Goal: Transaction & Acquisition: Purchase product/service

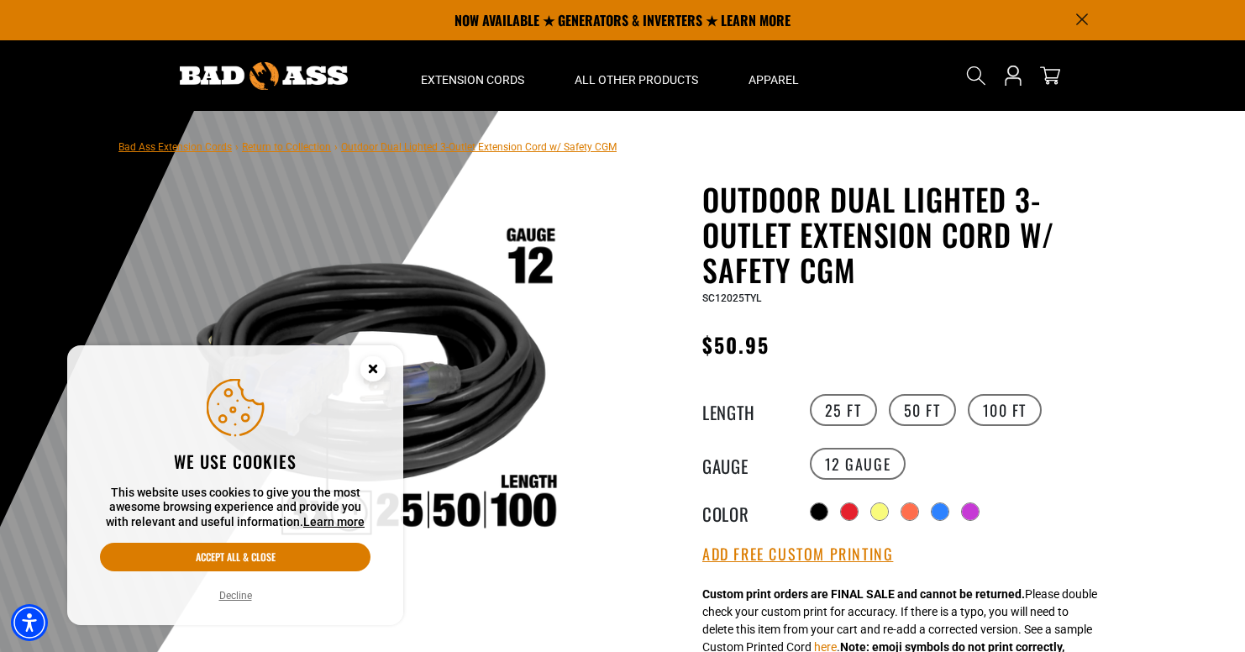
click at [375, 368] on circle "Cookie Consent" at bounding box center [372, 368] width 25 height 25
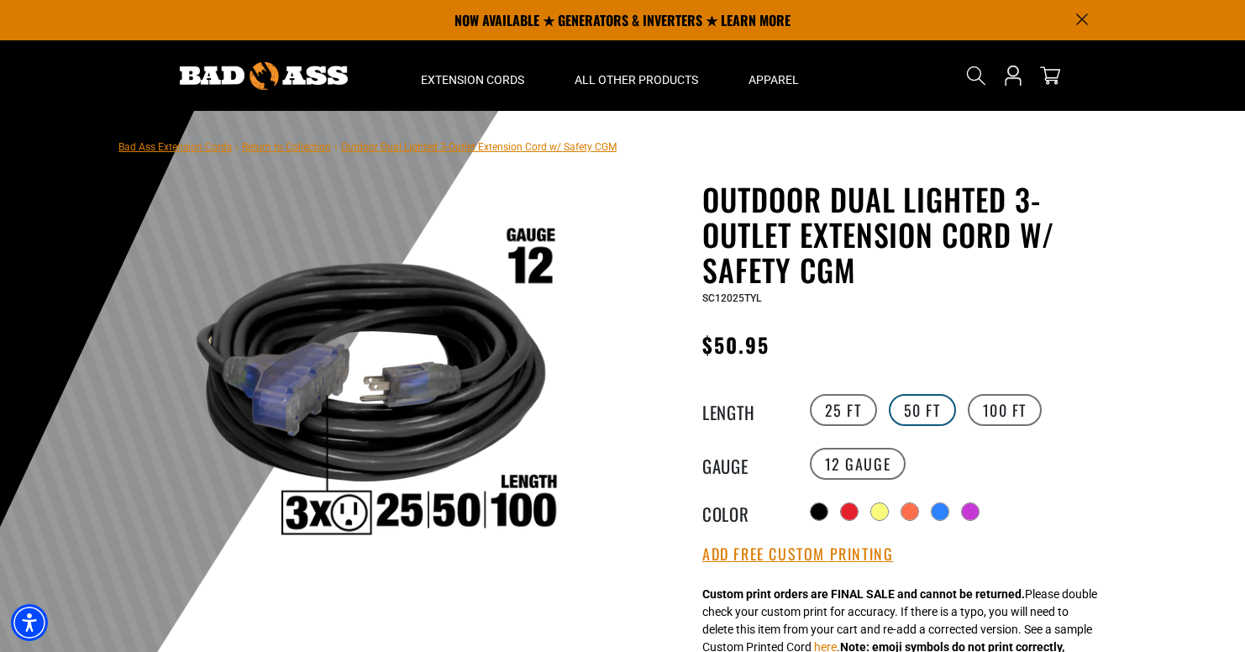
click at [937, 413] on label "50 FT" at bounding box center [921, 410] width 67 height 32
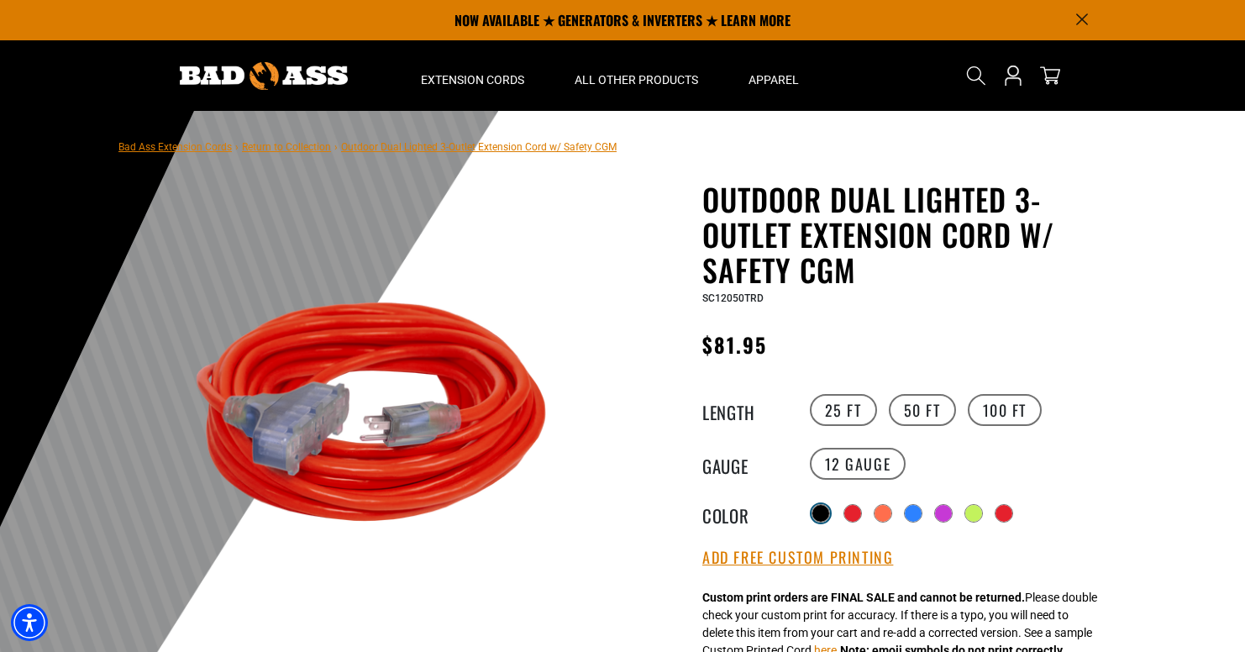
click at [814, 513] on div at bounding box center [820, 513] width 17 height 17
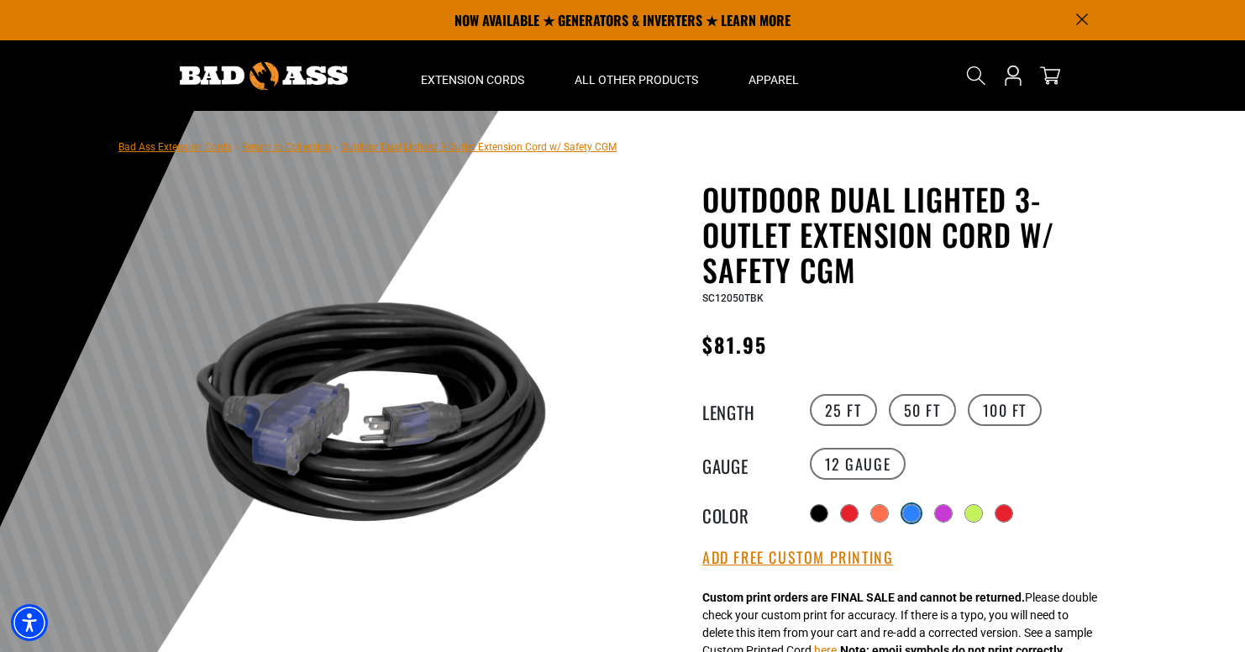
click at [918, 511] on div at bounding box center [911, 513] width 17 height 17
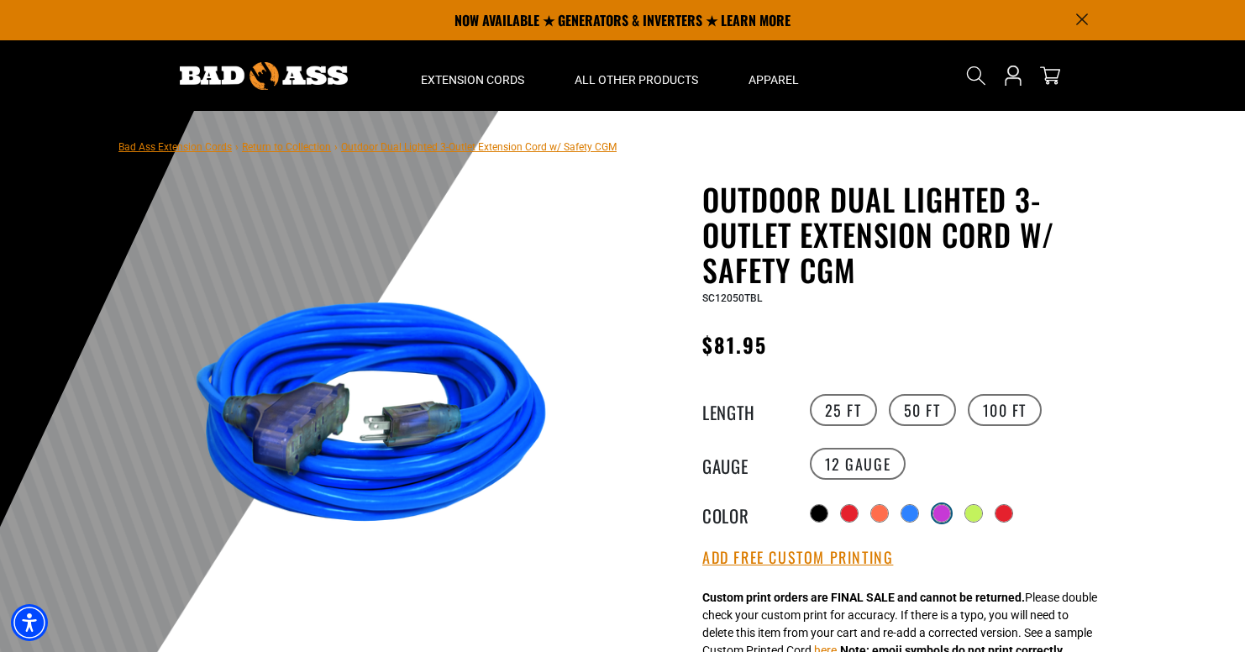
click at [950, 511] on div at bounding box center [941, 513] width 17 height 17
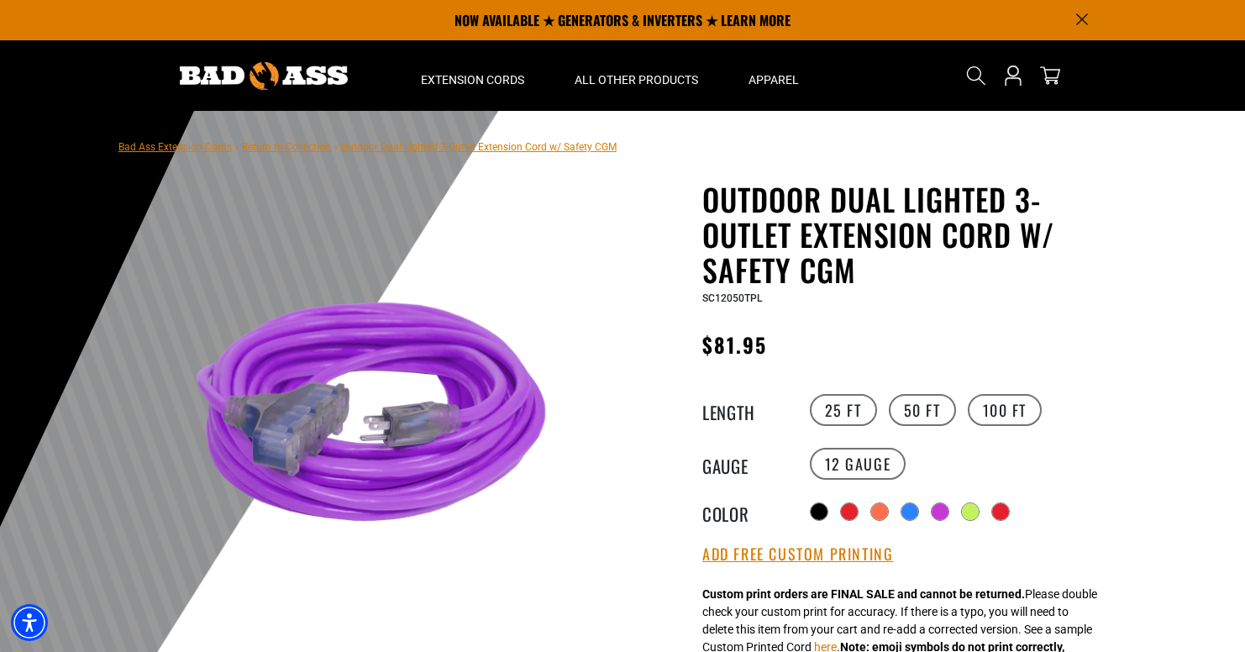
click at [962, 507] on Green "Radio button" at bounding box center [970, 511] width 18 height 18
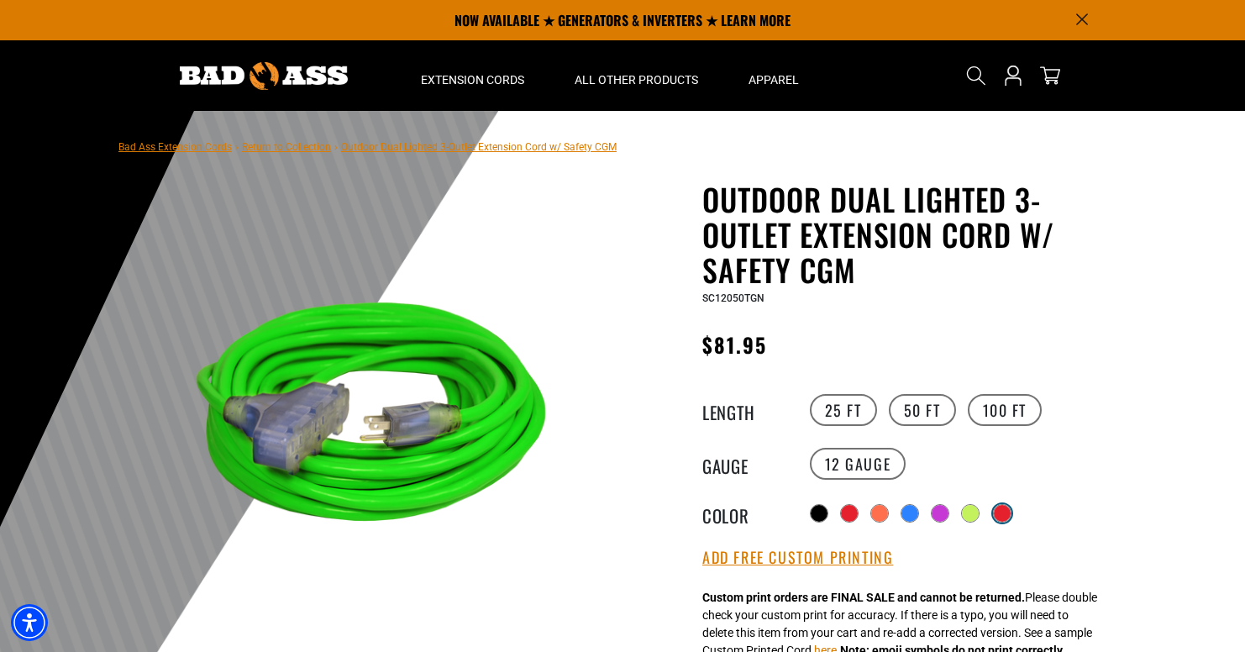
click at [994, 513] on div "products.product.variant_sold_out_or_unavailable" at bounding box center [1001, 513] width 17 height 17
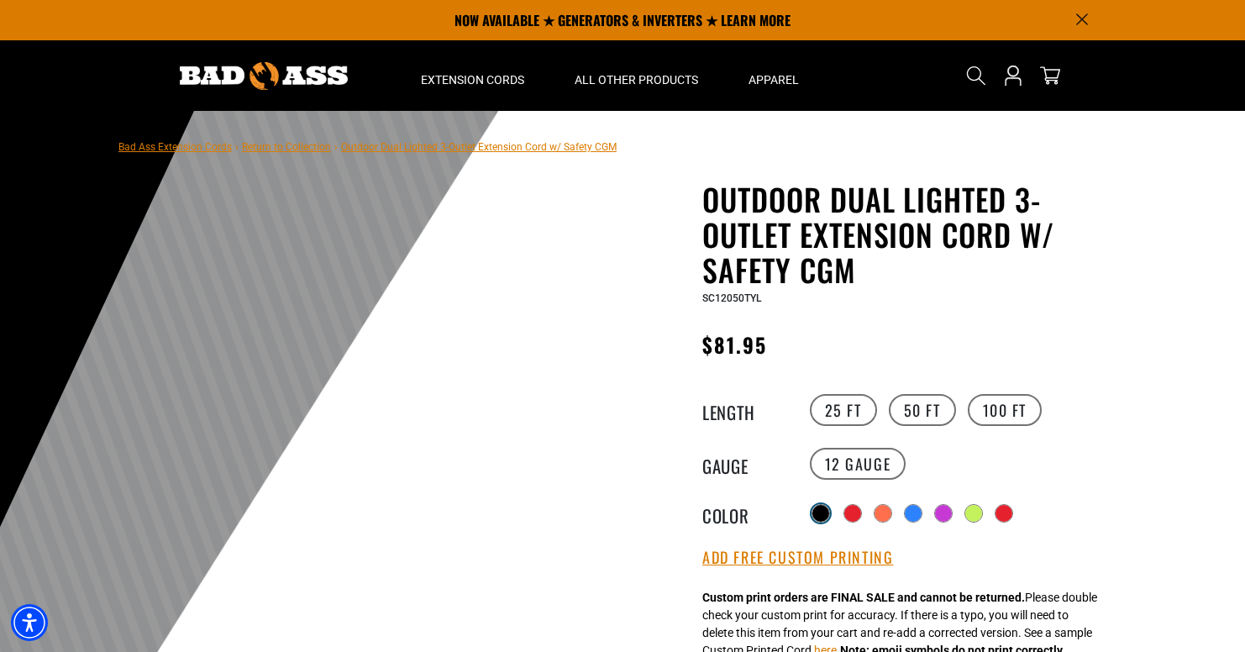
click at [810, 512] on label "Radio button" at bounding box center [821, 513] width 22 height 22
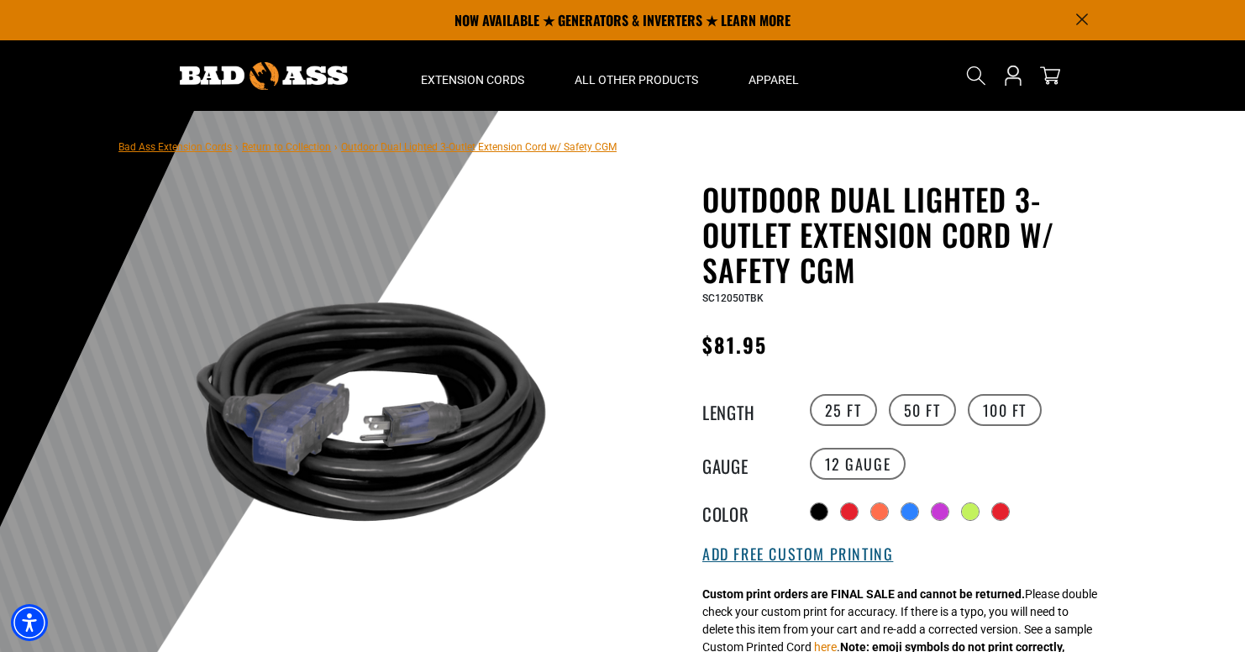
click at [810, 553] on button "Add Free Custom Printing" at bounding box center [797, 554] width 191 height 18
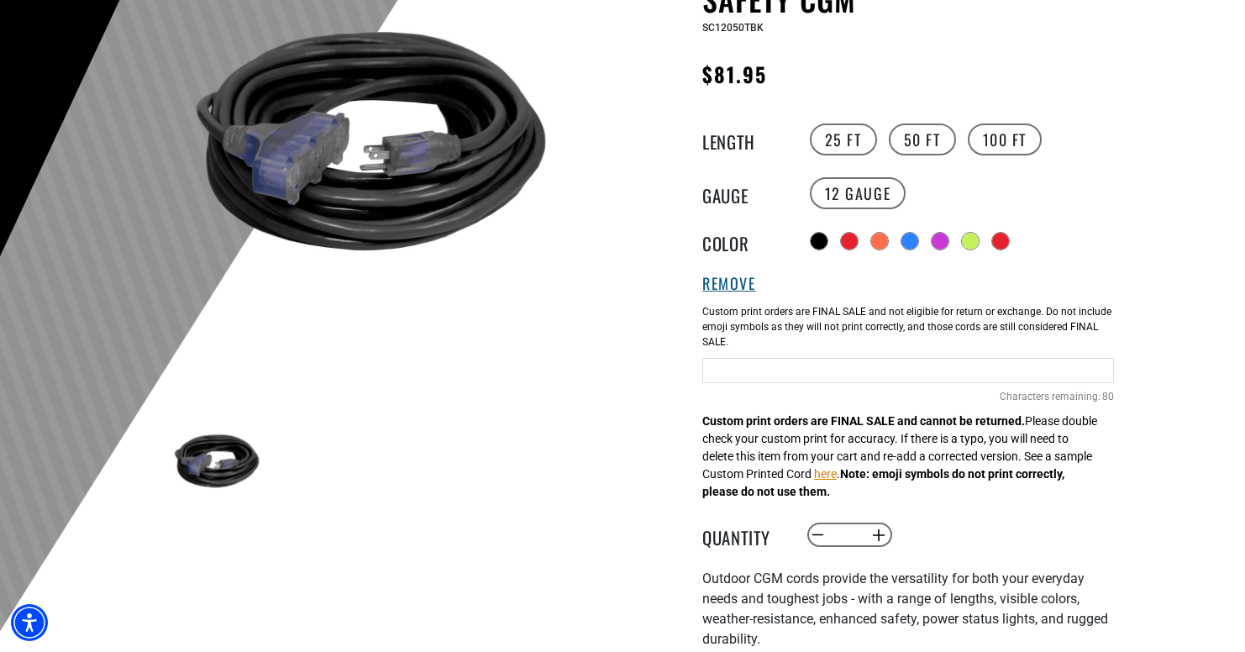
scroll to position [276, 0]
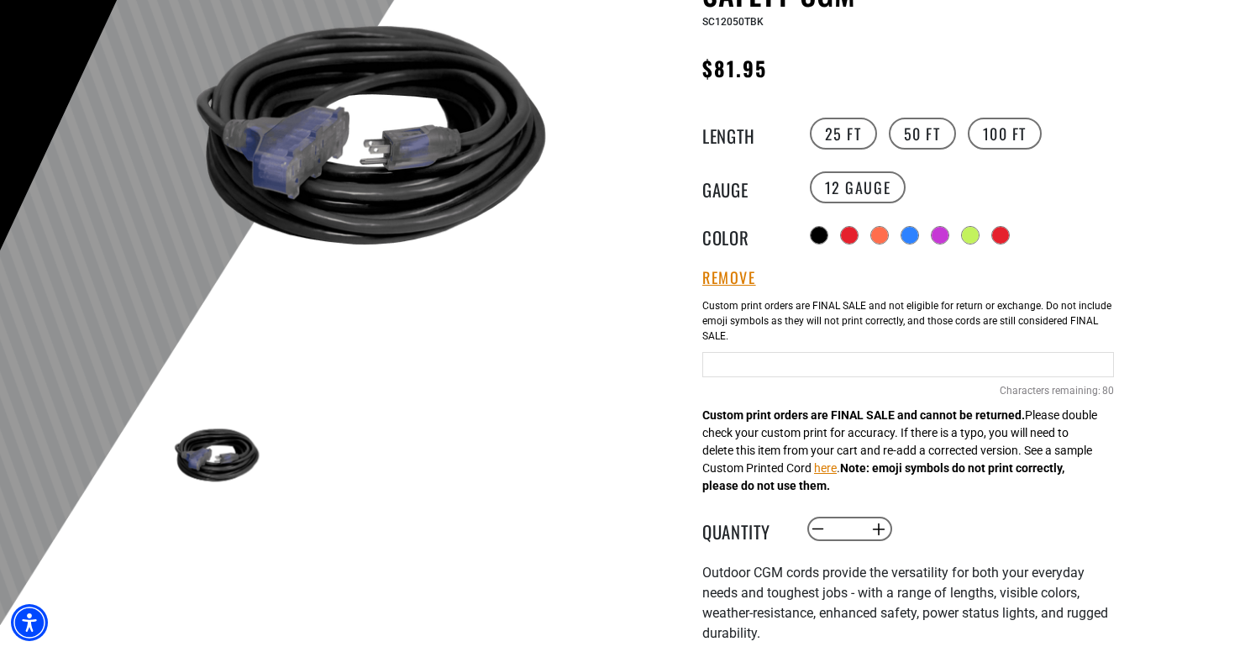
click at [761, 364] on input "text" at bounding box center [907, 364] width 411 height 25
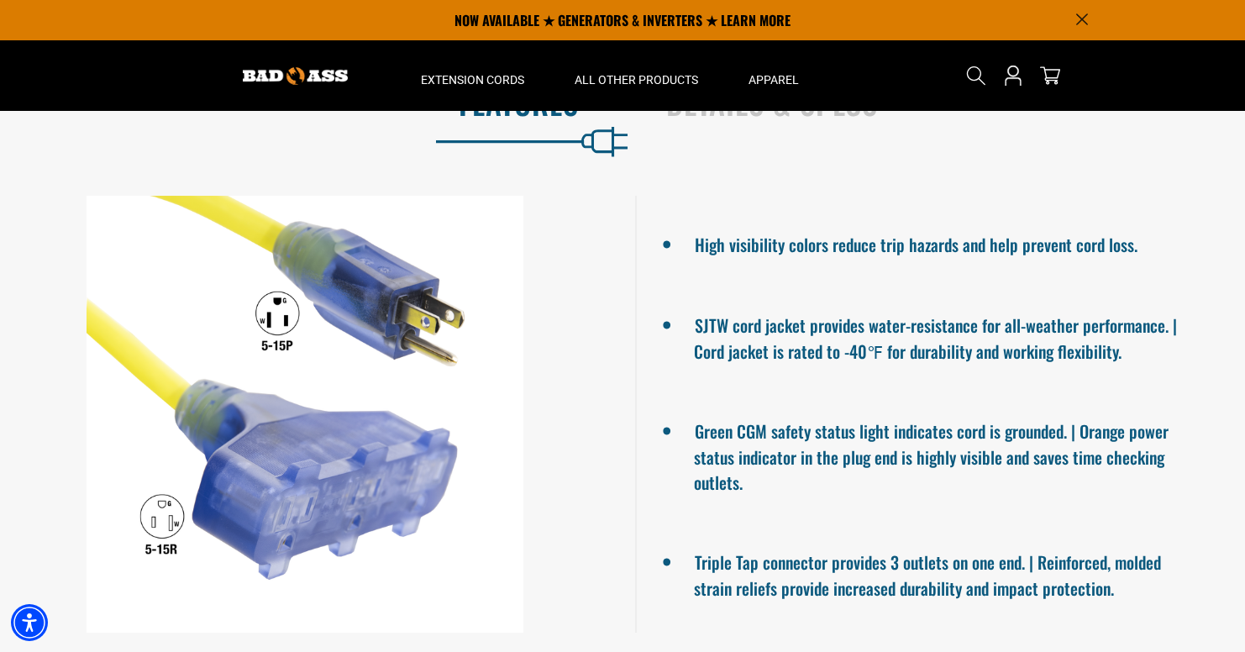
scroll to position [0, 0]
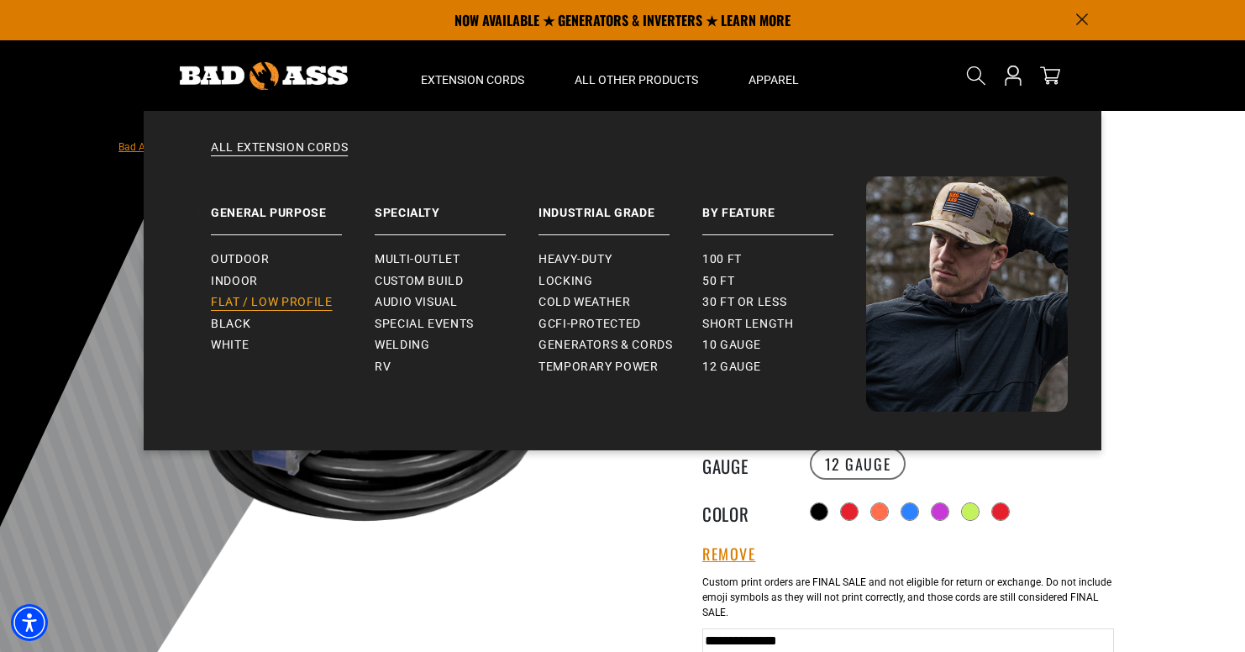
type input "**********"
click at [306, 303] on span "Flat / Low Profile" at bounding box center [272, 302] width 122 height 15
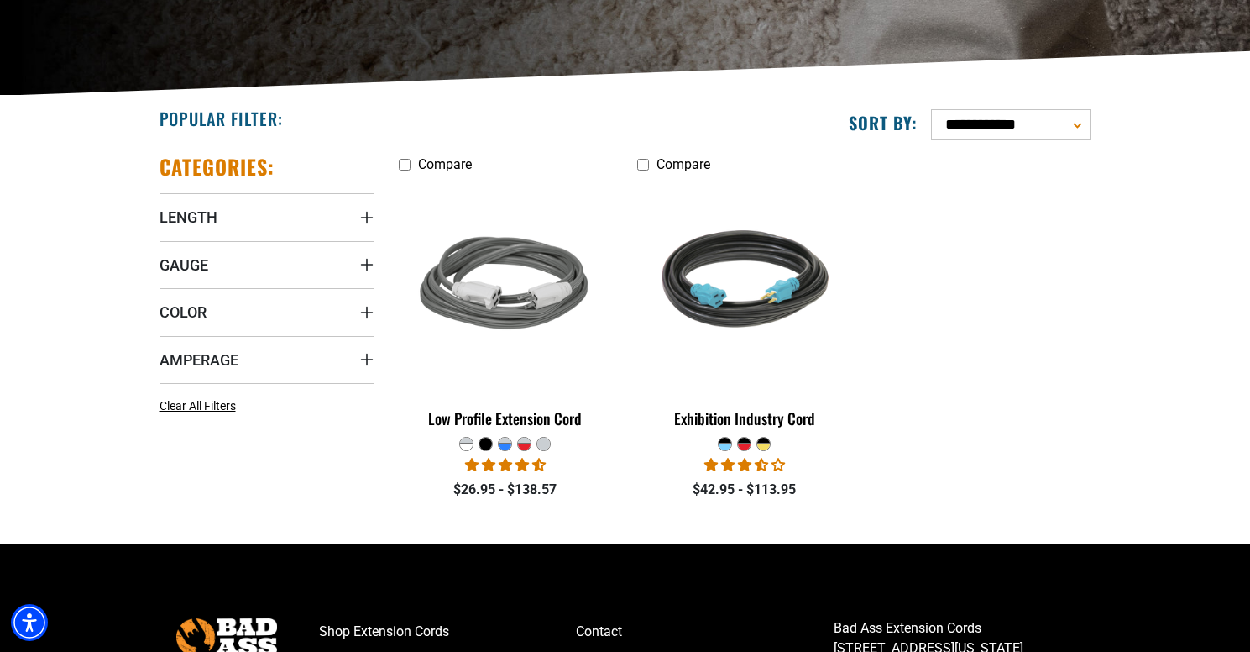
scroll to position [340, 0]
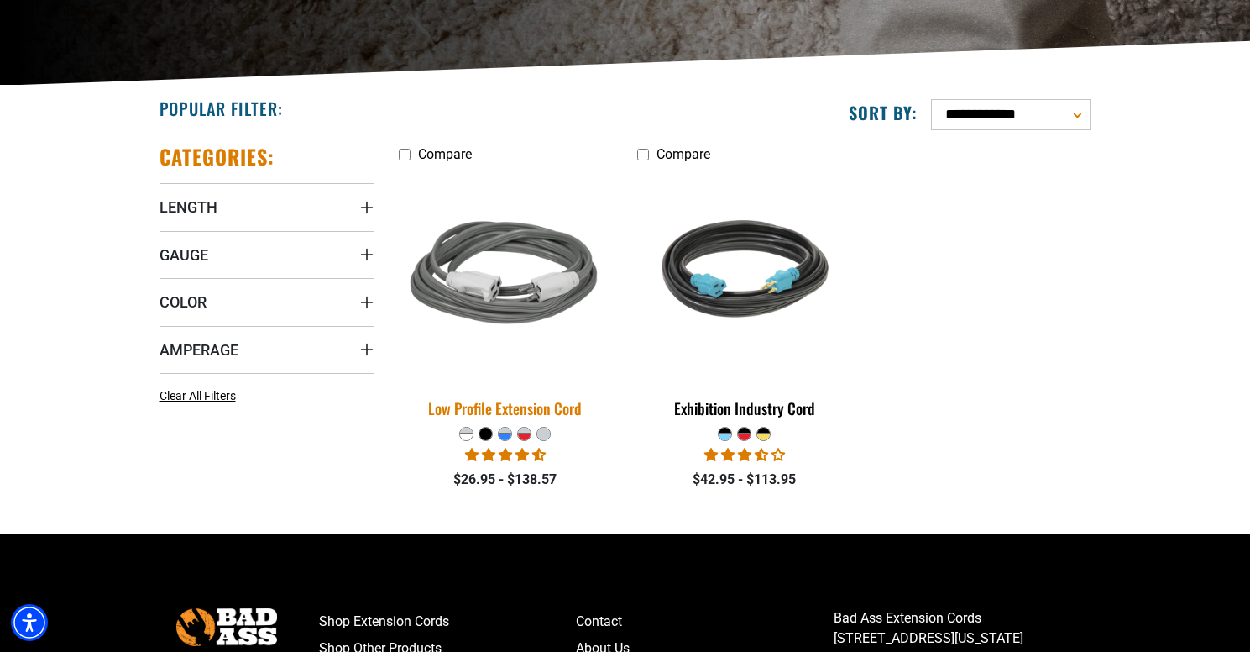
click at [553, 402] on div "Low Profile Extension Cord" at bounding box center [506, 408] width 214 height 15
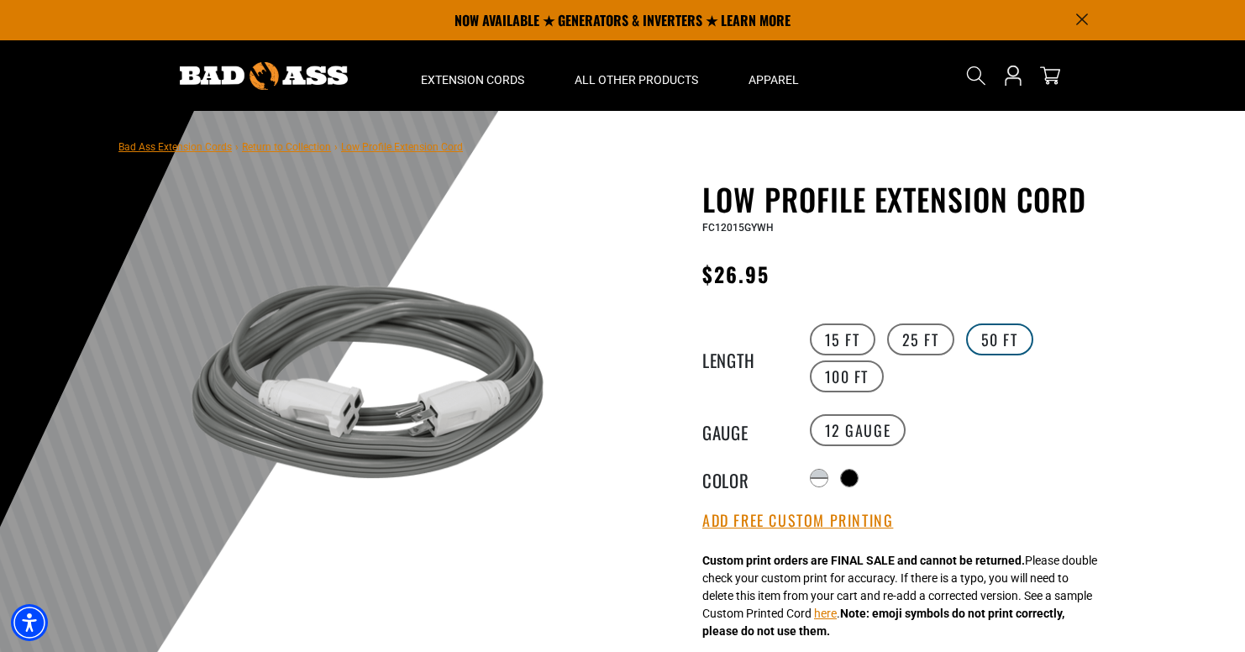
click at [1002, 340] on label "50 FT" at bounding box center [999, 339] width 67 height 32
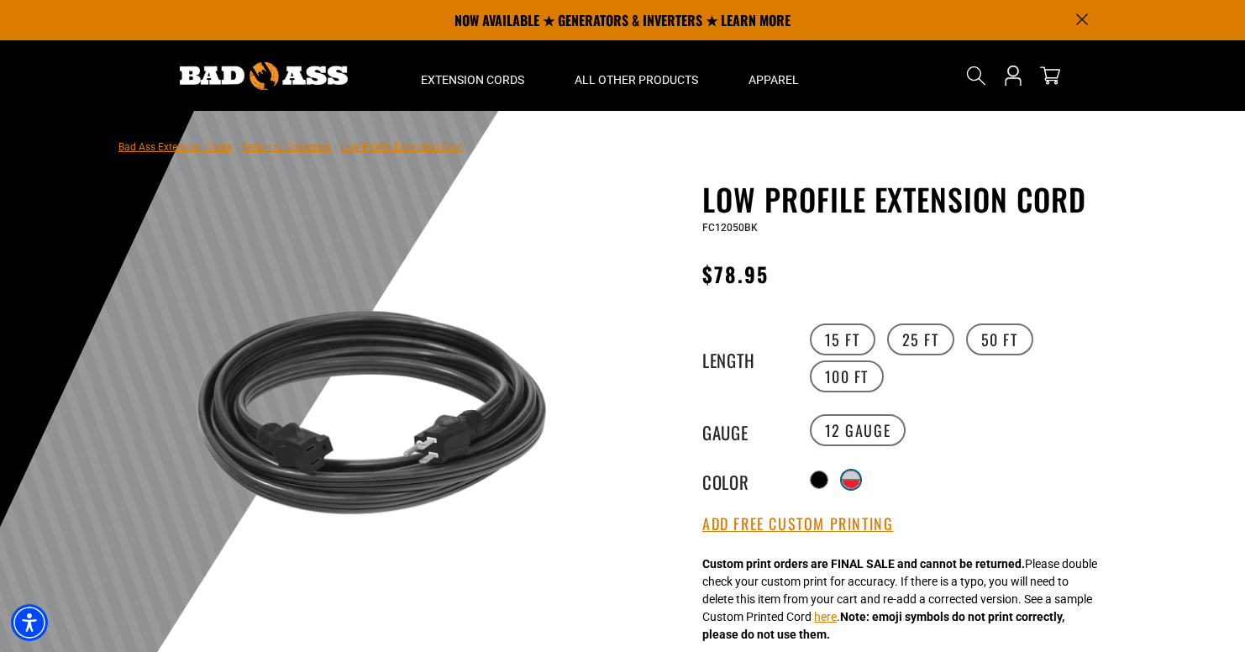
click at [859, 475] on div "products.product.variant_sold_out_or_unavailable" at bounding box center [850, 475] width 17 height 8
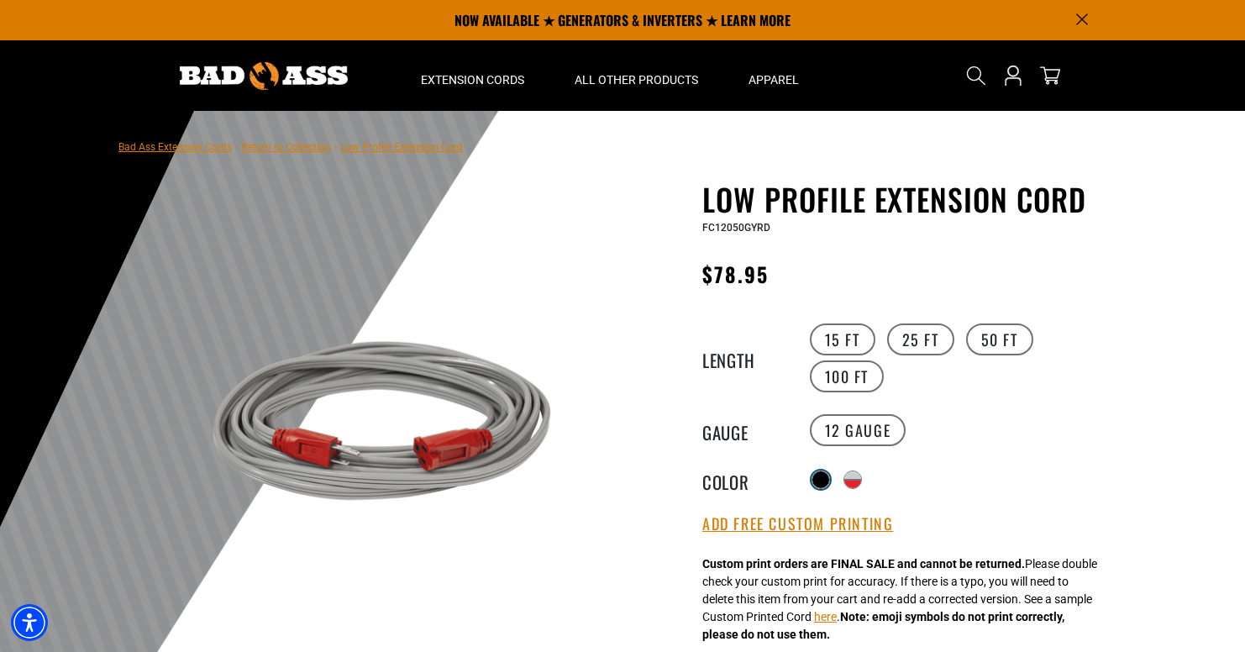
click at [818, 476] on div at bounding box center [820, 479] width 17 height 17
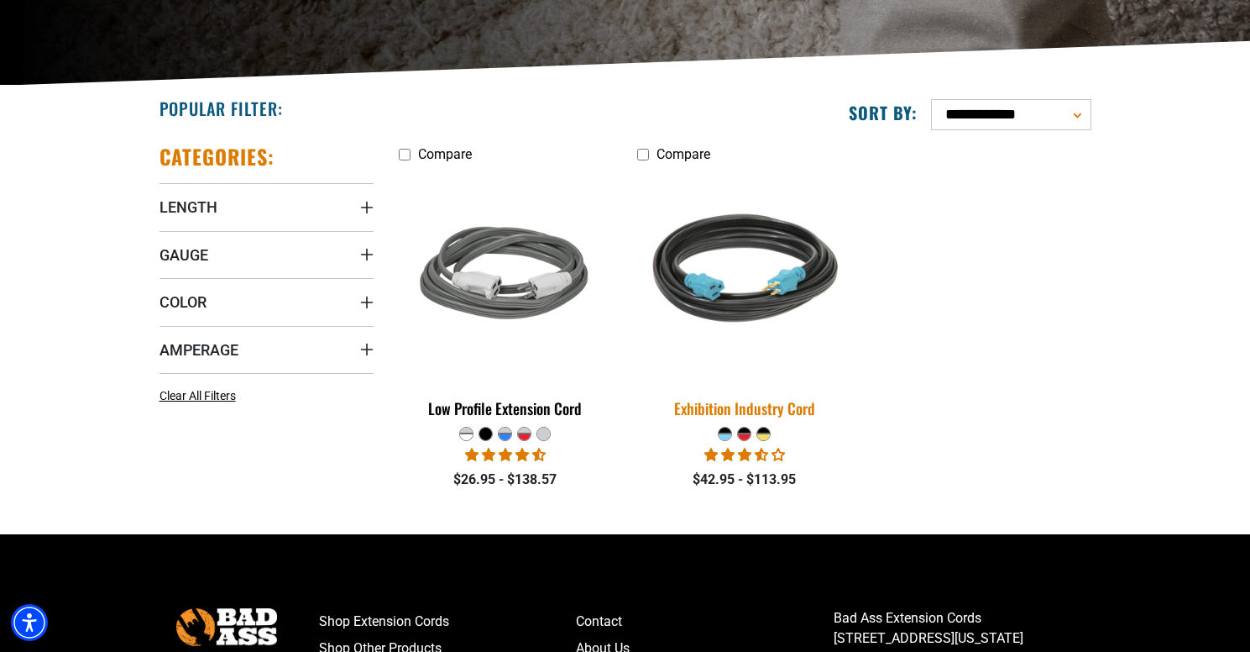
click at [748, 287] on img at bounding box center [744, 275] width 235 height 215
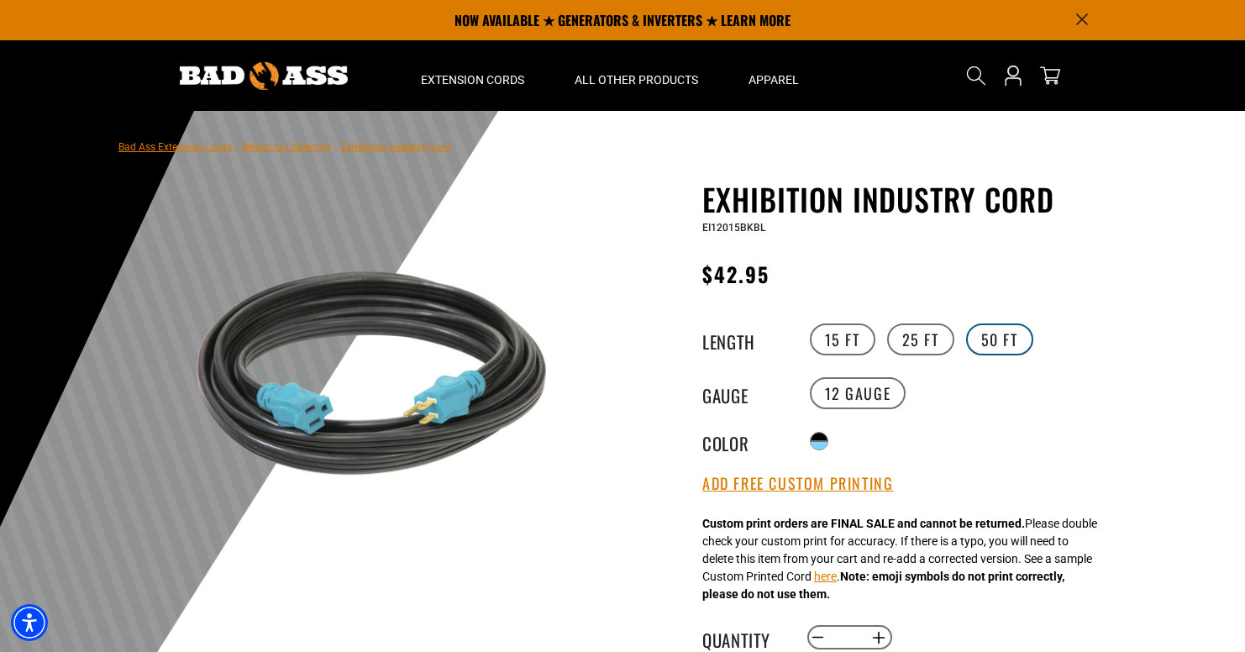
click at [1012, 344] on label "50 FT" at bounding box center [999, 339] width 67 height 32
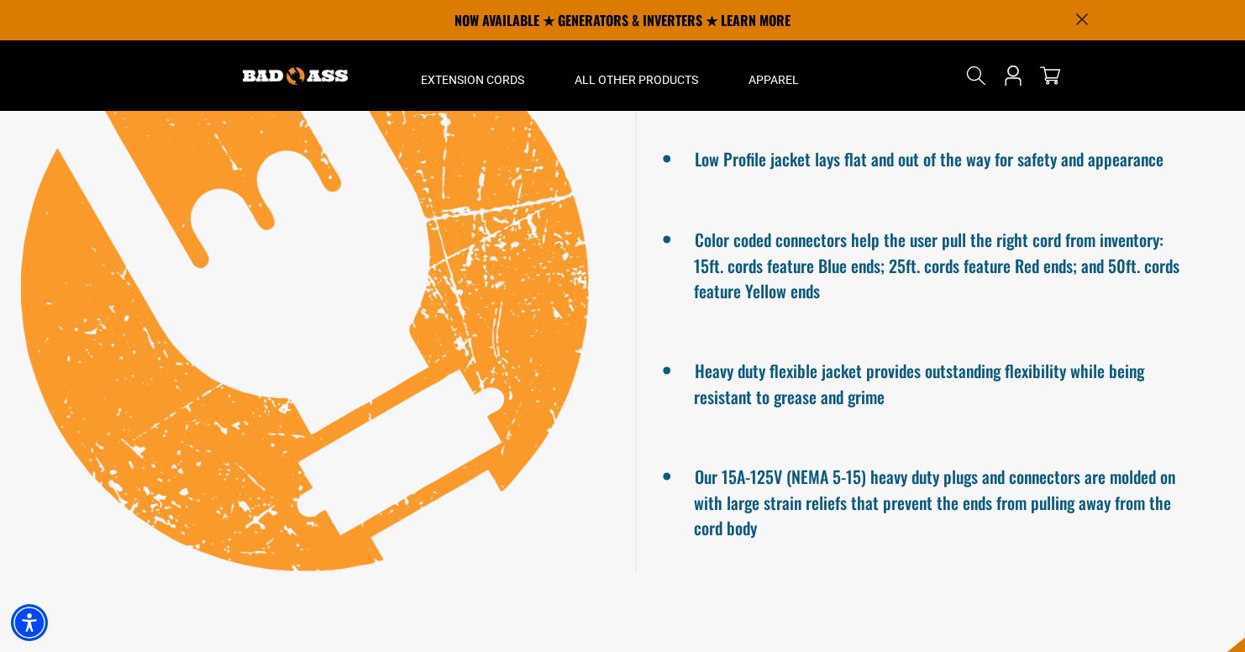
scroll to position [765, 0]
